Goal: Book appointment/travel/reservation

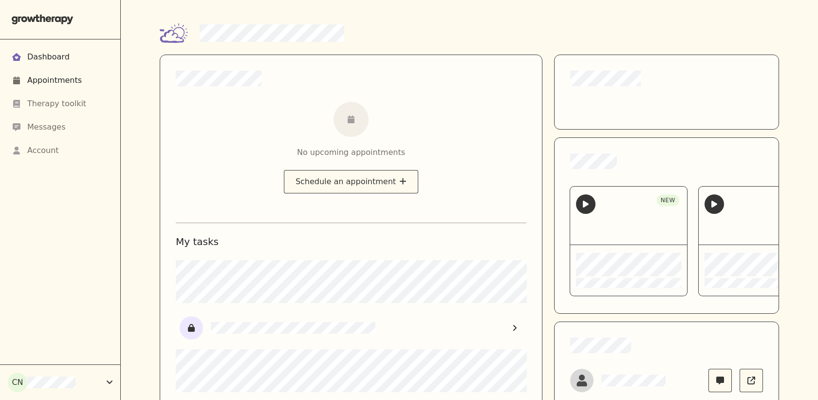
click at [58, 78] on div "Appointments" at bounding box center [54, 80] width 55 height 12
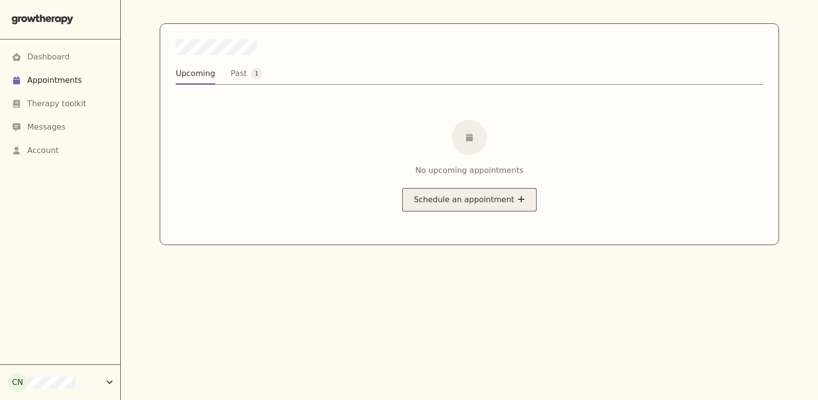
click at [489, 200] on button "Schedule an appointment" at bounding box center [469, 199] width 134 height 23
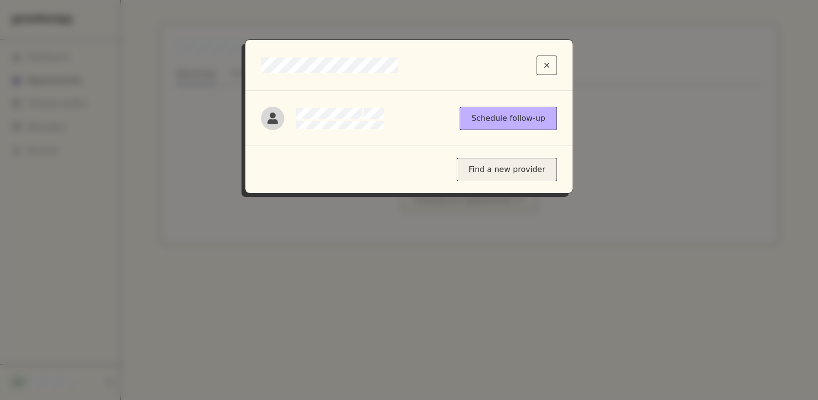
click at [483, 168] on div "Find a new provider" at bounding box center [507, 169] width 100 height 23
click at [558, 63] on div at bounding box center [408, 65] width 327 height 51
click at [549, 67] on button "Close modal" at bounding box center [547, 65] width 20 height 19
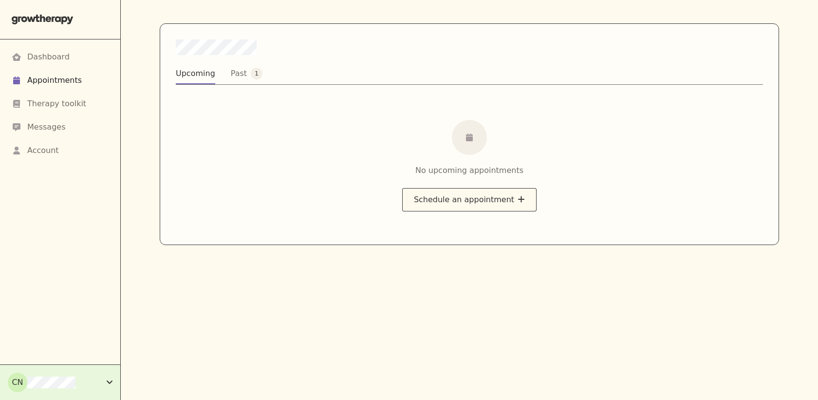
click at [102, 385] on div "CN" at bounding box center [57, 381] width 99 height 19
